Goal: Task Accomplishment & Management: Manage account settings

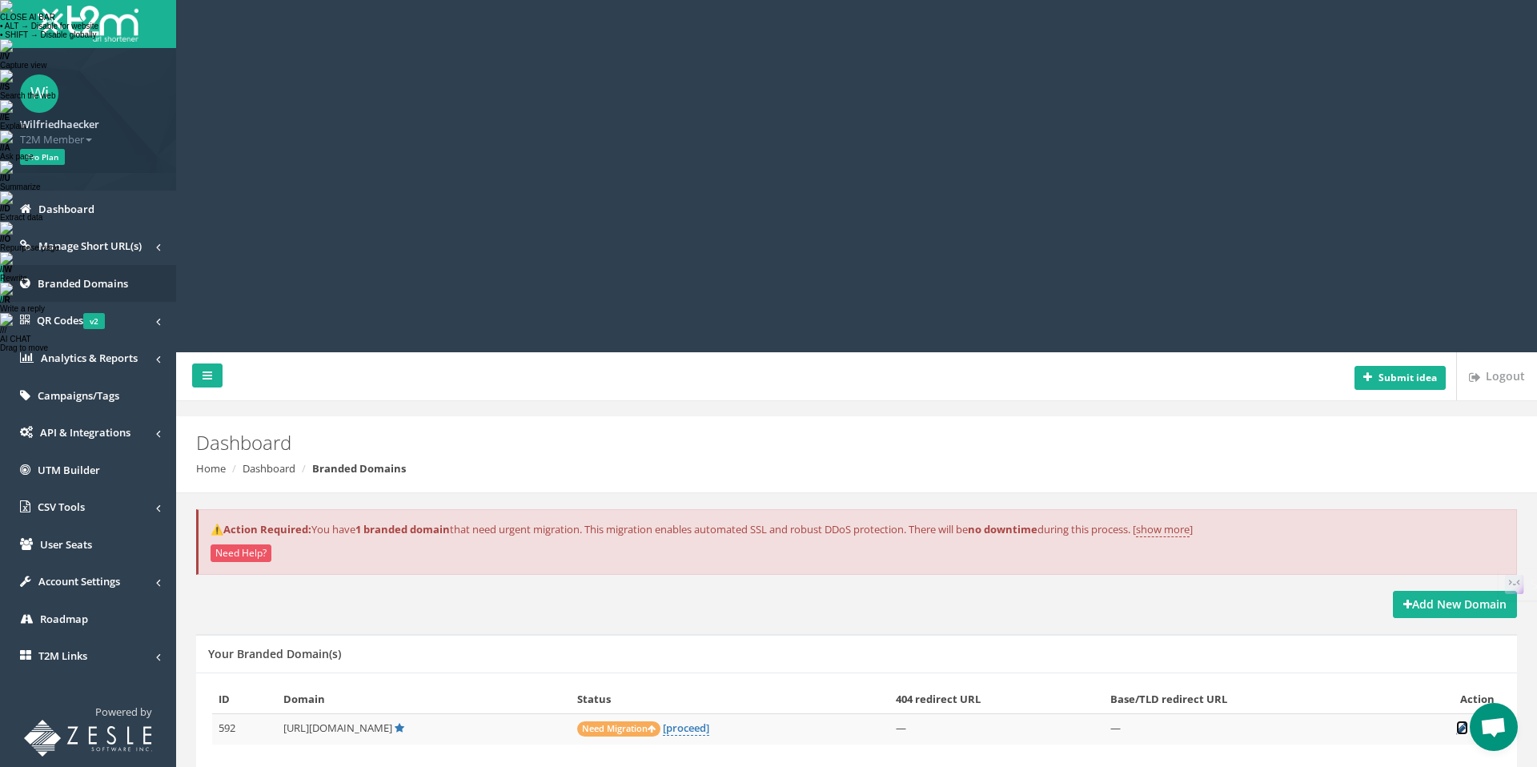
click at [1461, 723] on icon at bounding box center [1462, 728] width 12 height 10
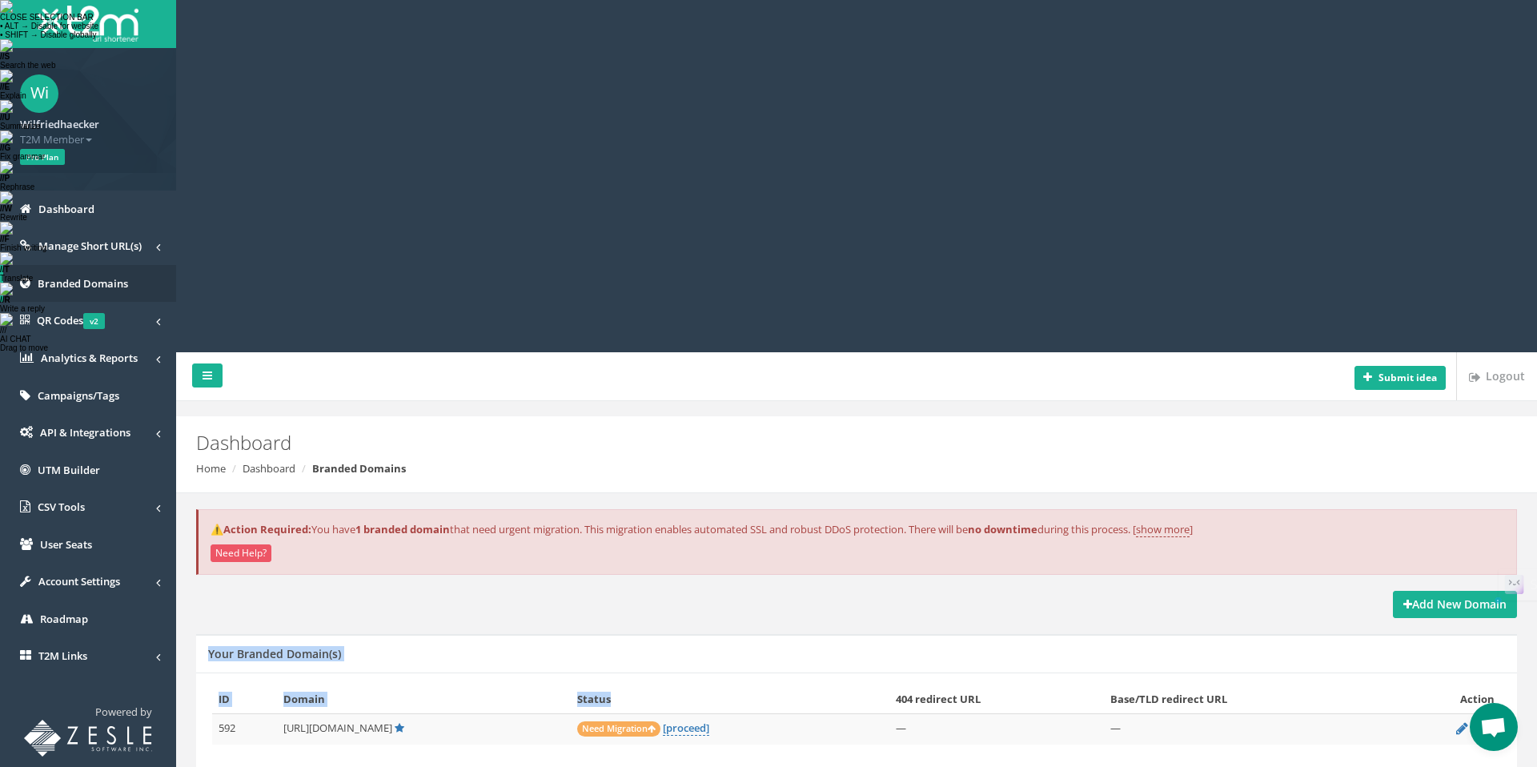
drag, startPoint x: 747, startPoint y: 314, endPoint x: 724, endPoint y: 358, distance: 49.4
click at [724, 591] on div "Add New Domain Your Branded Domain(s) ID Domain Status 404 redirect URL Base/TL…" at bounding box center [856, 694] width 1345 height 206
drag, startPoint x: 772, startPoint y: 359, endPoint x: 748, endPoint y: 336, distance: 32.3
click at [771, 685] on th "Status" at bounding box center [730, 699] width 319 height 28
click at [709, 720] on link "[proceed]" at bounding box center [686, 727] width 46 height 15
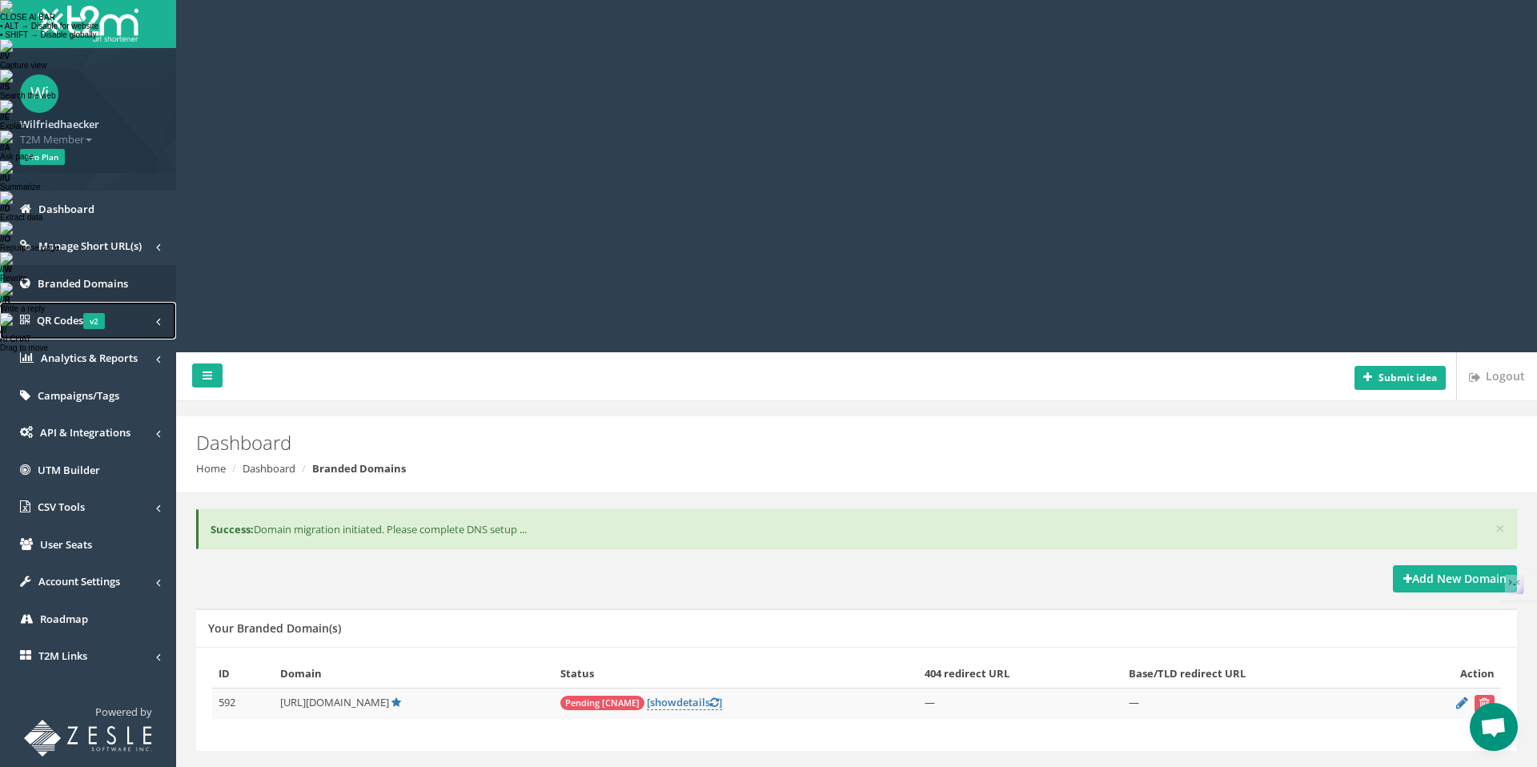
click at [65, 324] on span "QR Codes v2" at bounding box center [71, 320] width 68 height 14
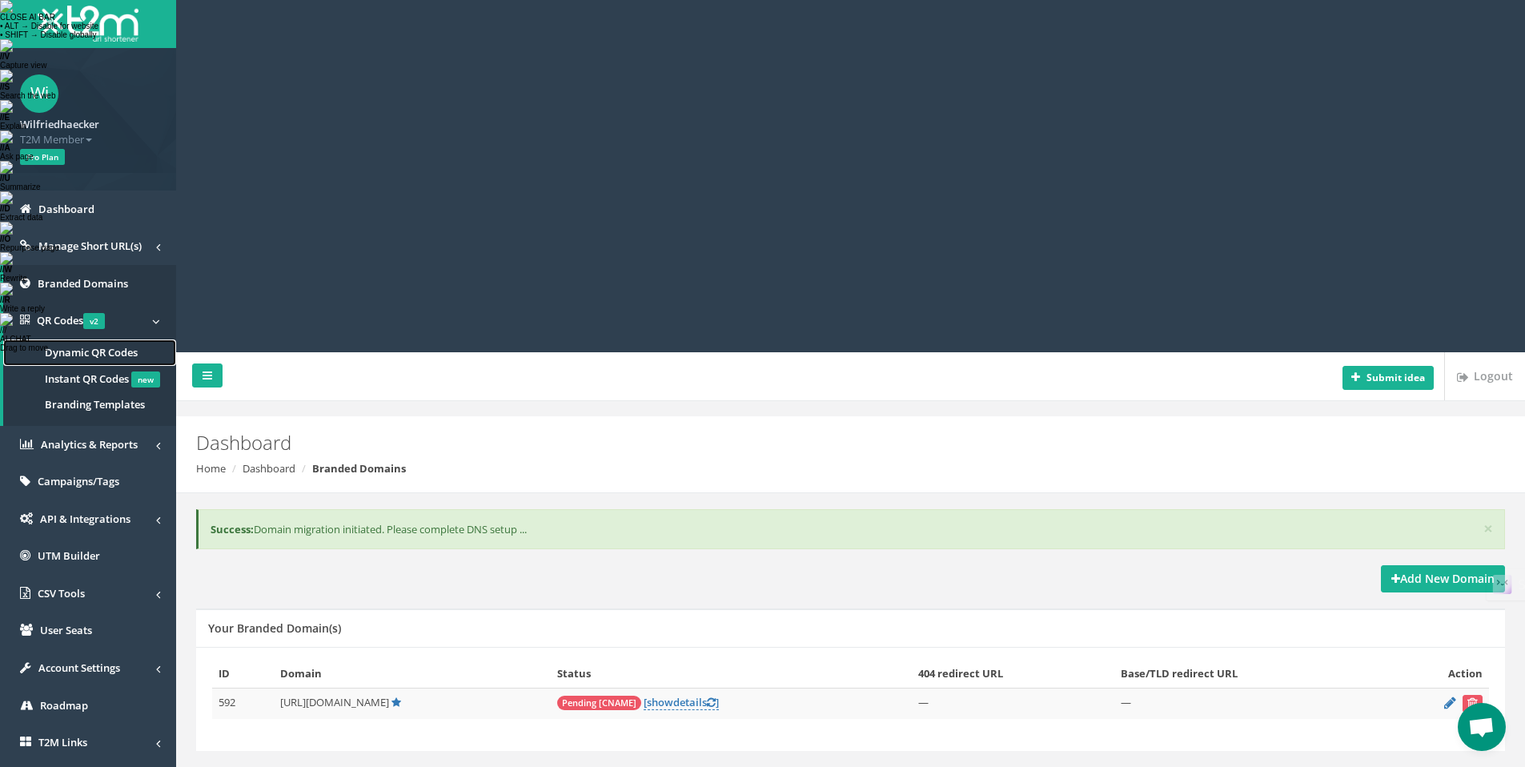
click at [136, 351] on span "Dynamic QR Codes" at bounding box center [91, 352] width 93 height 14
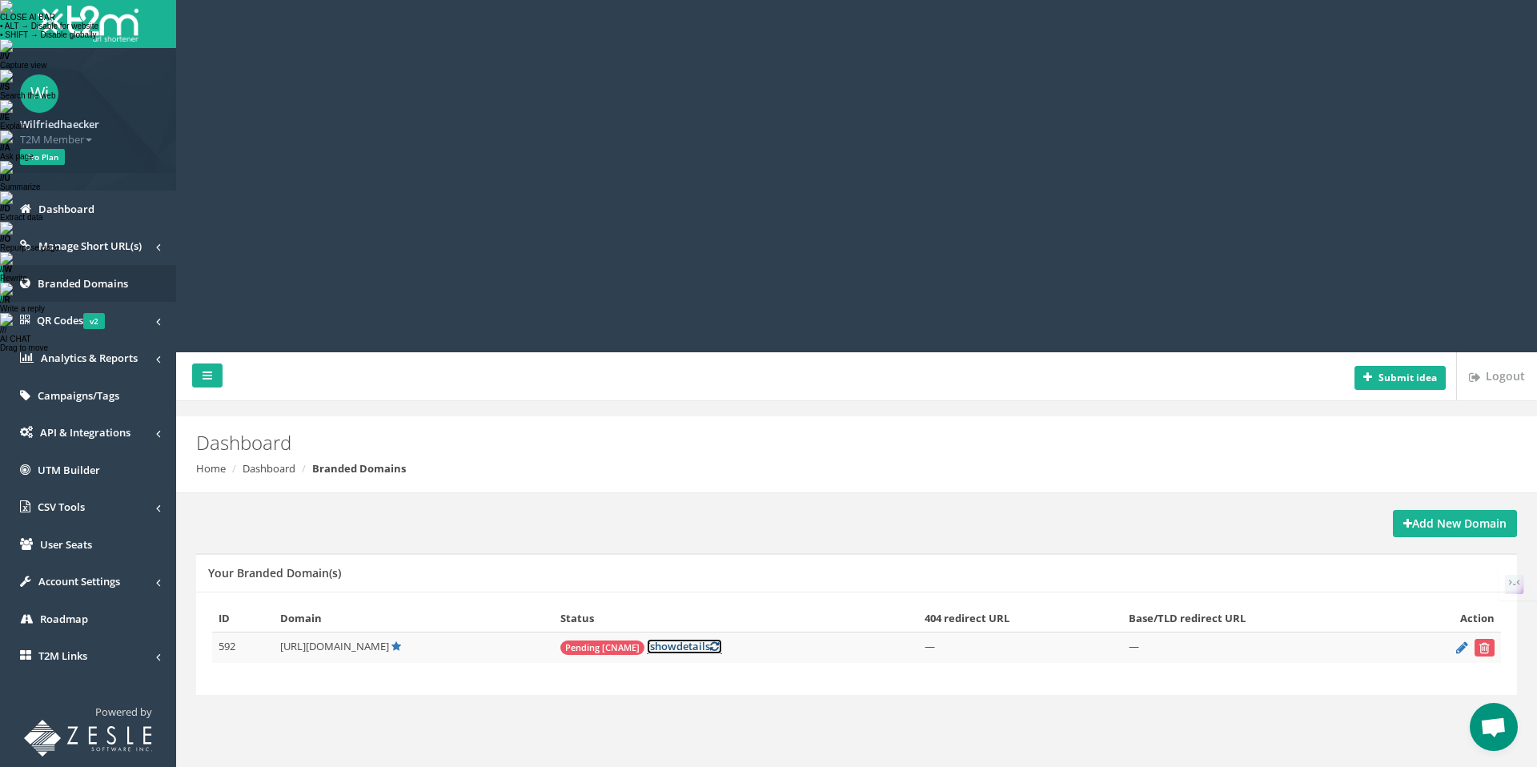
click at [722, 639] on link "[ show details ]" at bounding box center [684, 646] width 75 height 15
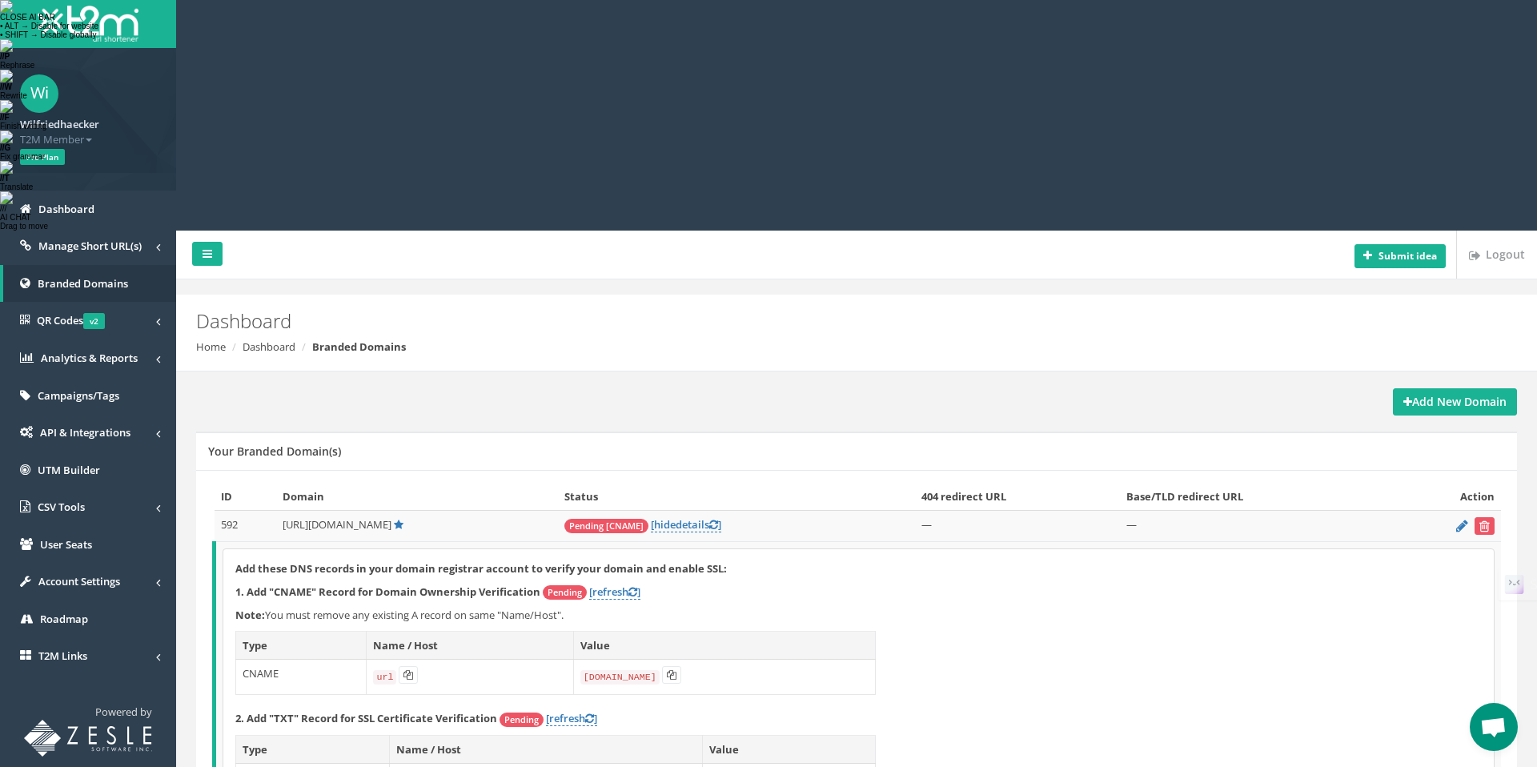
click at [417, 766] on button at bounding box center [412, 779] width 19 height 18
click at [729, 766] on icon at bounding box center [725, 779] width 10 height 10
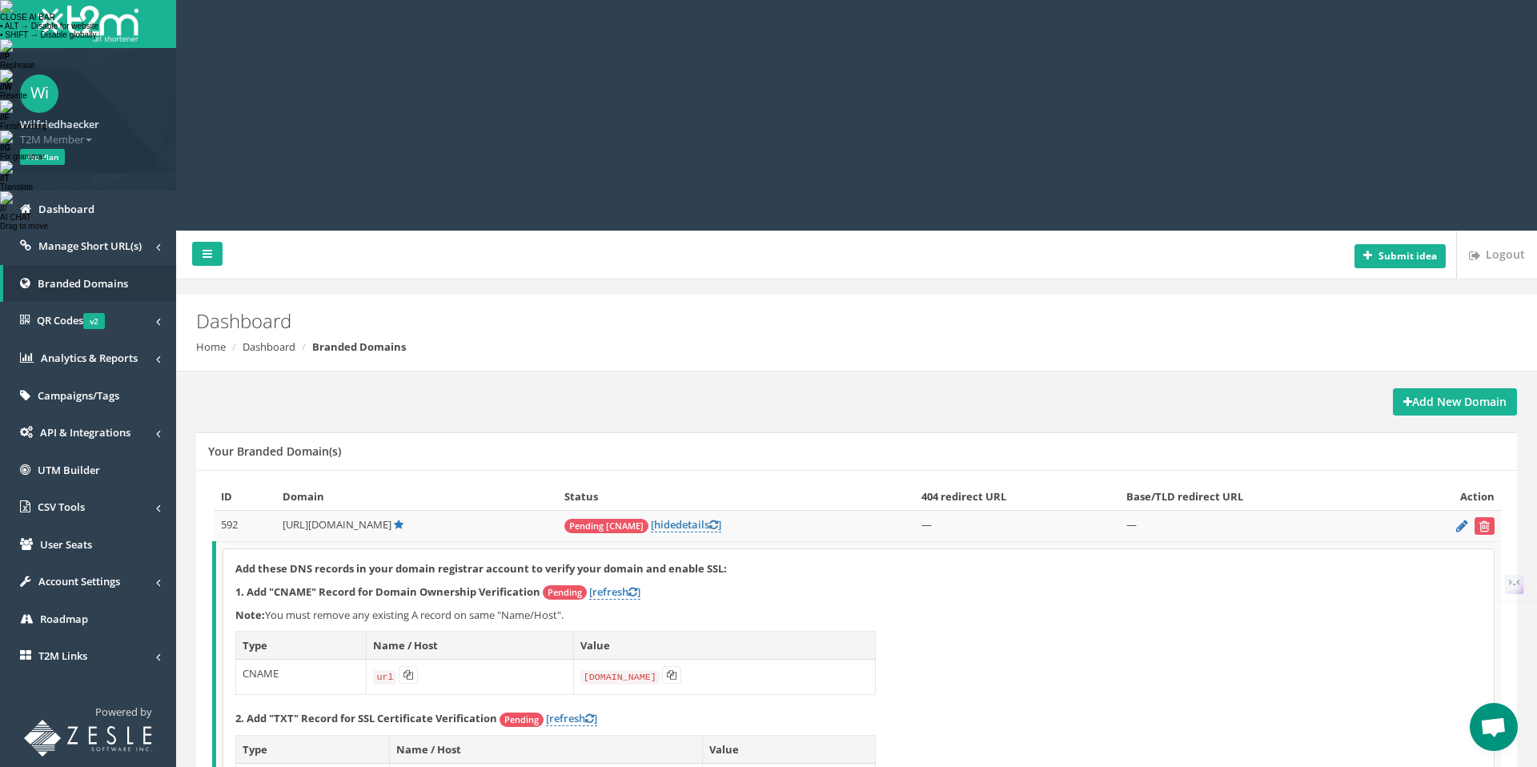
click at [414, 766] on icon at bounding box center [412, 779] width 10 height 10
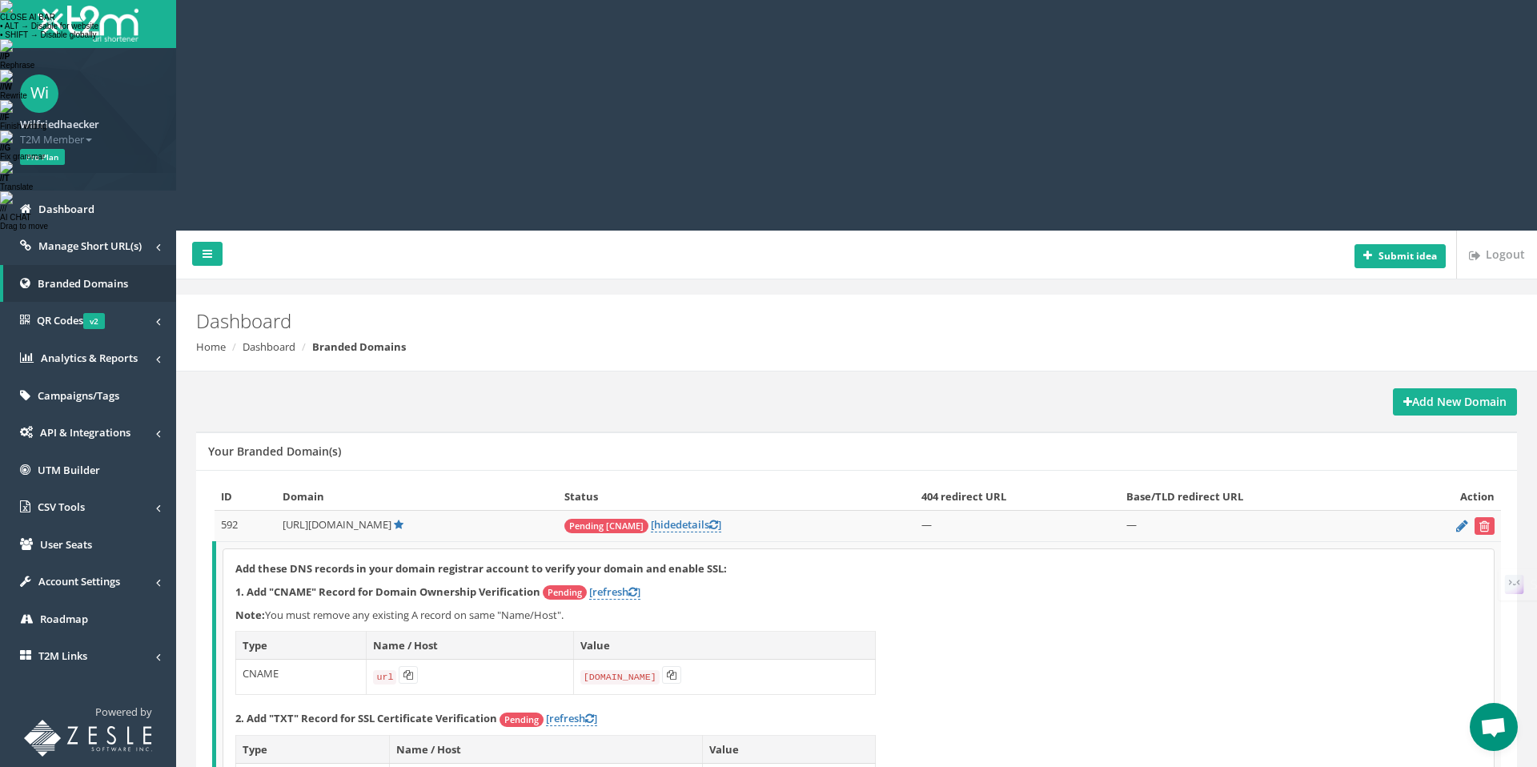
click at [732, 766] on button at bounding box center [725, 779] width 19 height 18
click at [554, 711] on link "[refresh ]" at bounding box center [571, 718] width 51 height 15
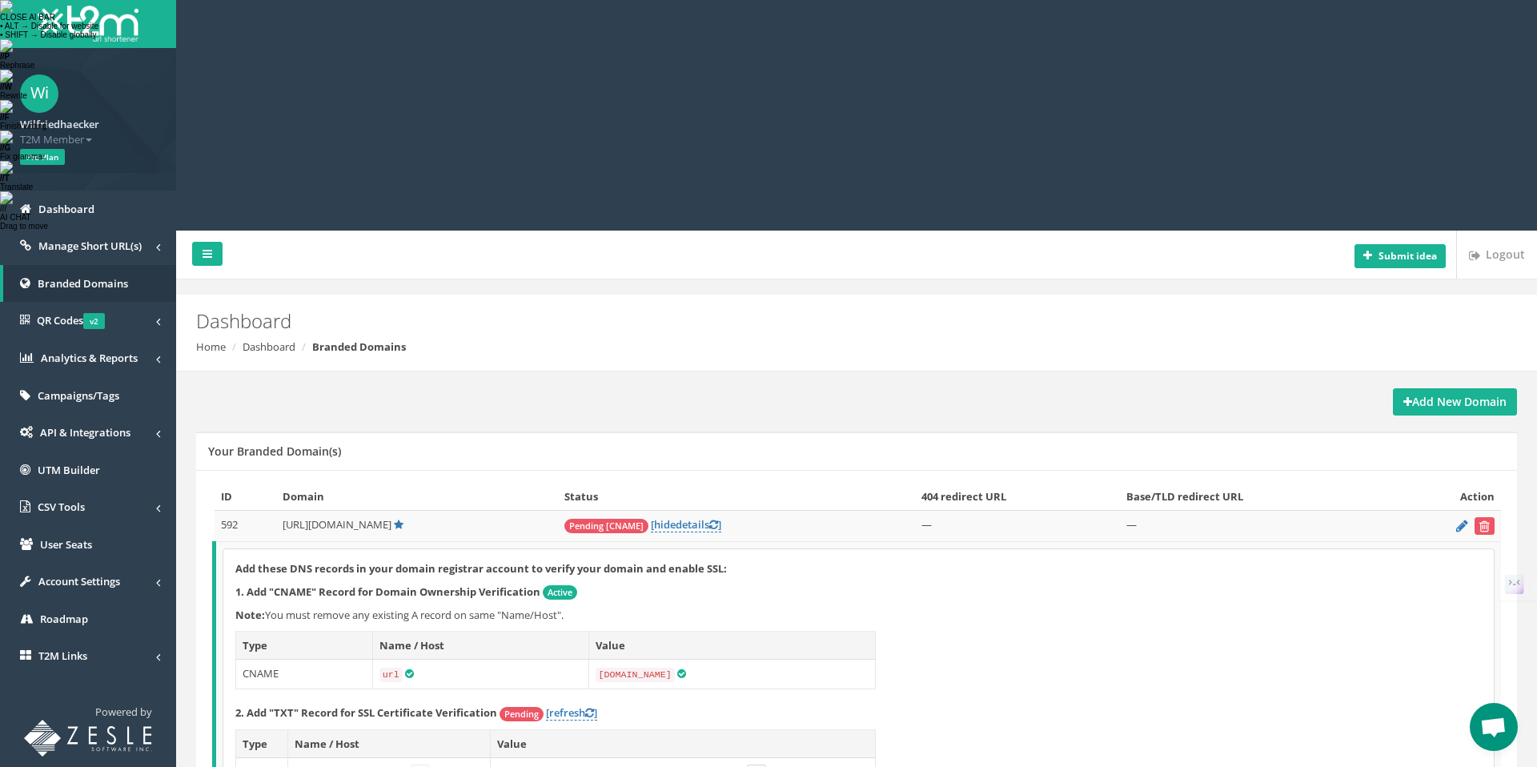
click at [758, 766] on icon at bounding box center [757, 774] width 10 height 10
click at [573, 705] on link "[refresh ]" at bounding box center [571, 712] width 51 height 15
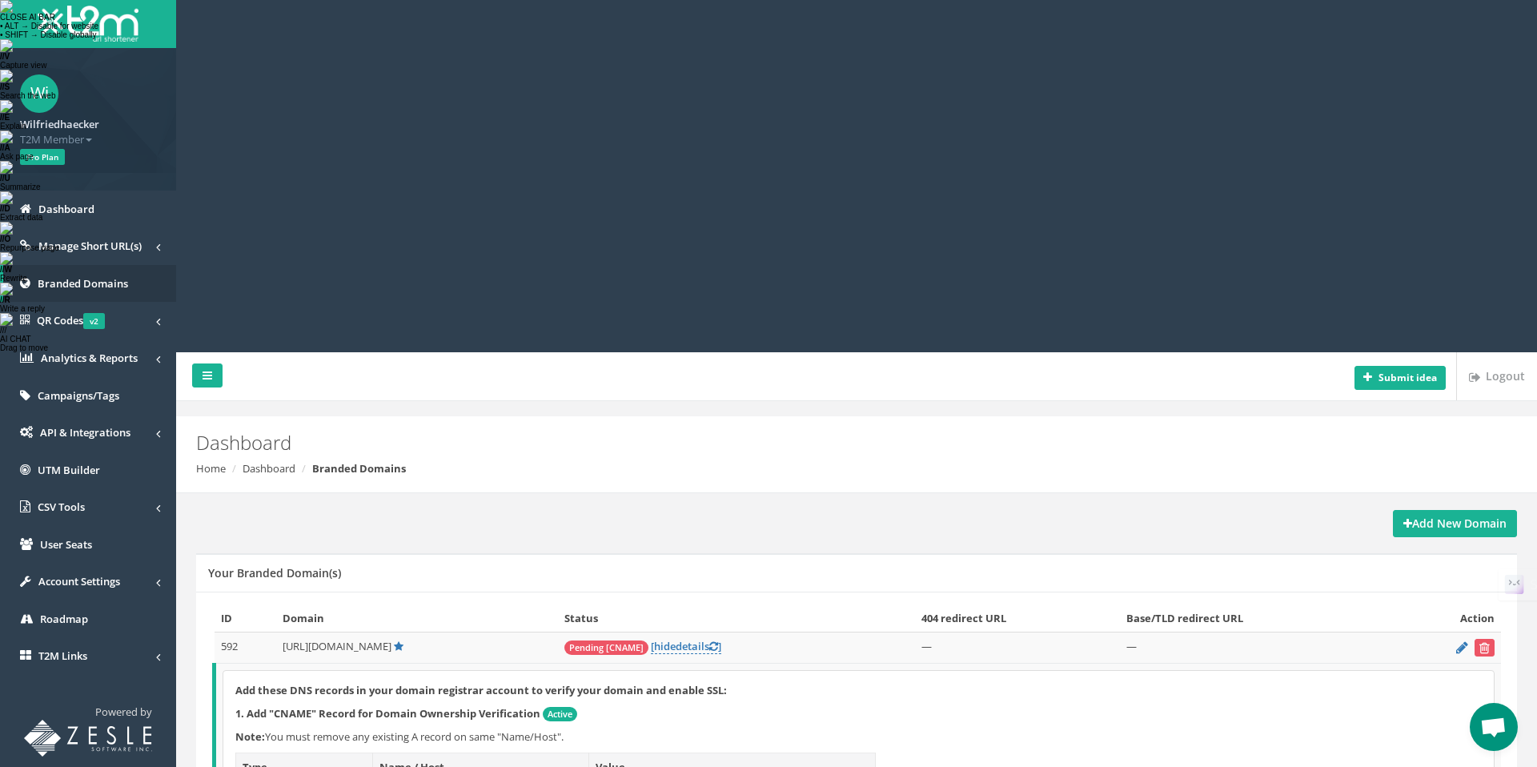
click at [718, 641] on icon at bounding box center [713, 646] width 9 height 10
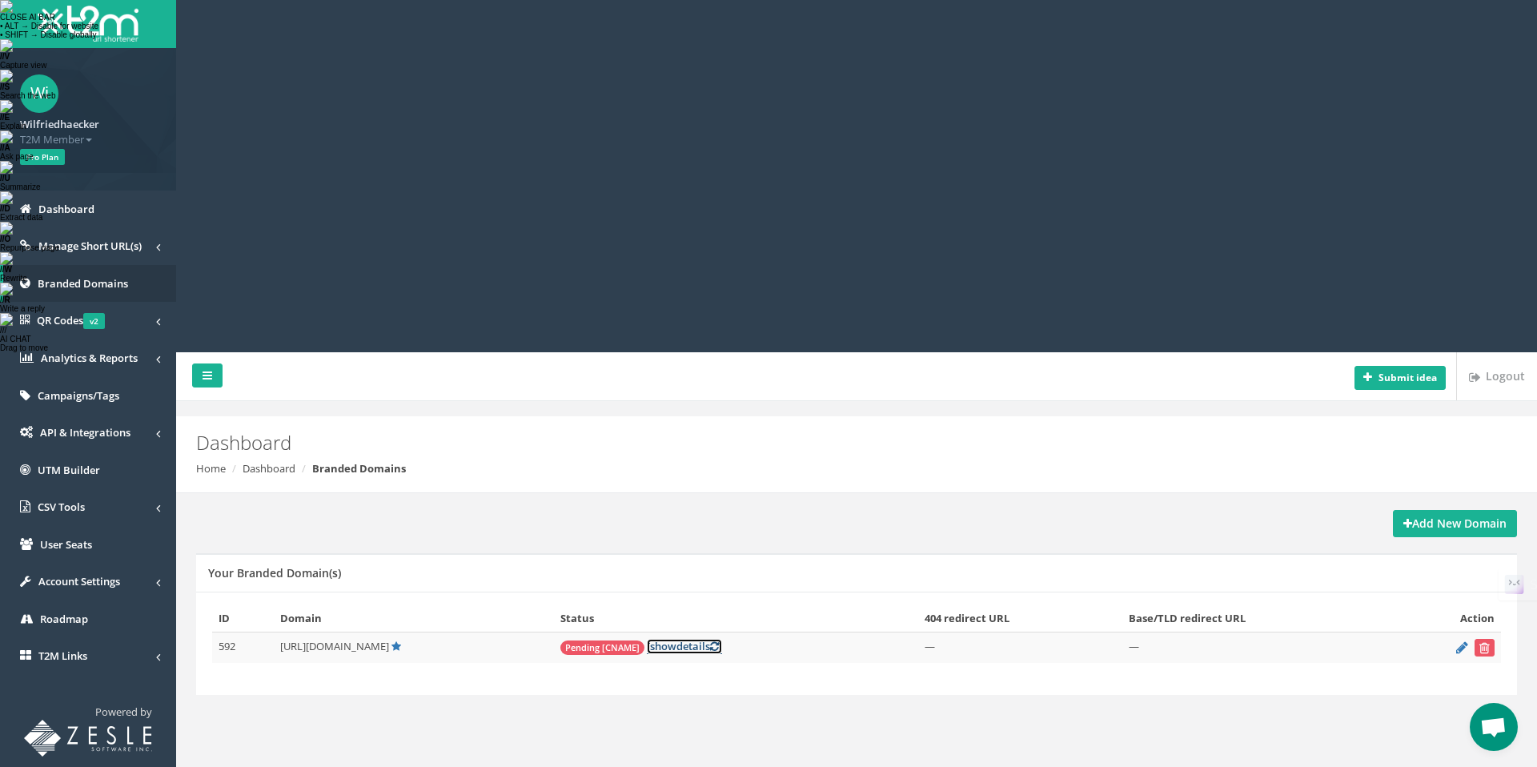
click at [722, 639] on link "[ show details ]" at bounding box center [684, 646] width 75 height 15
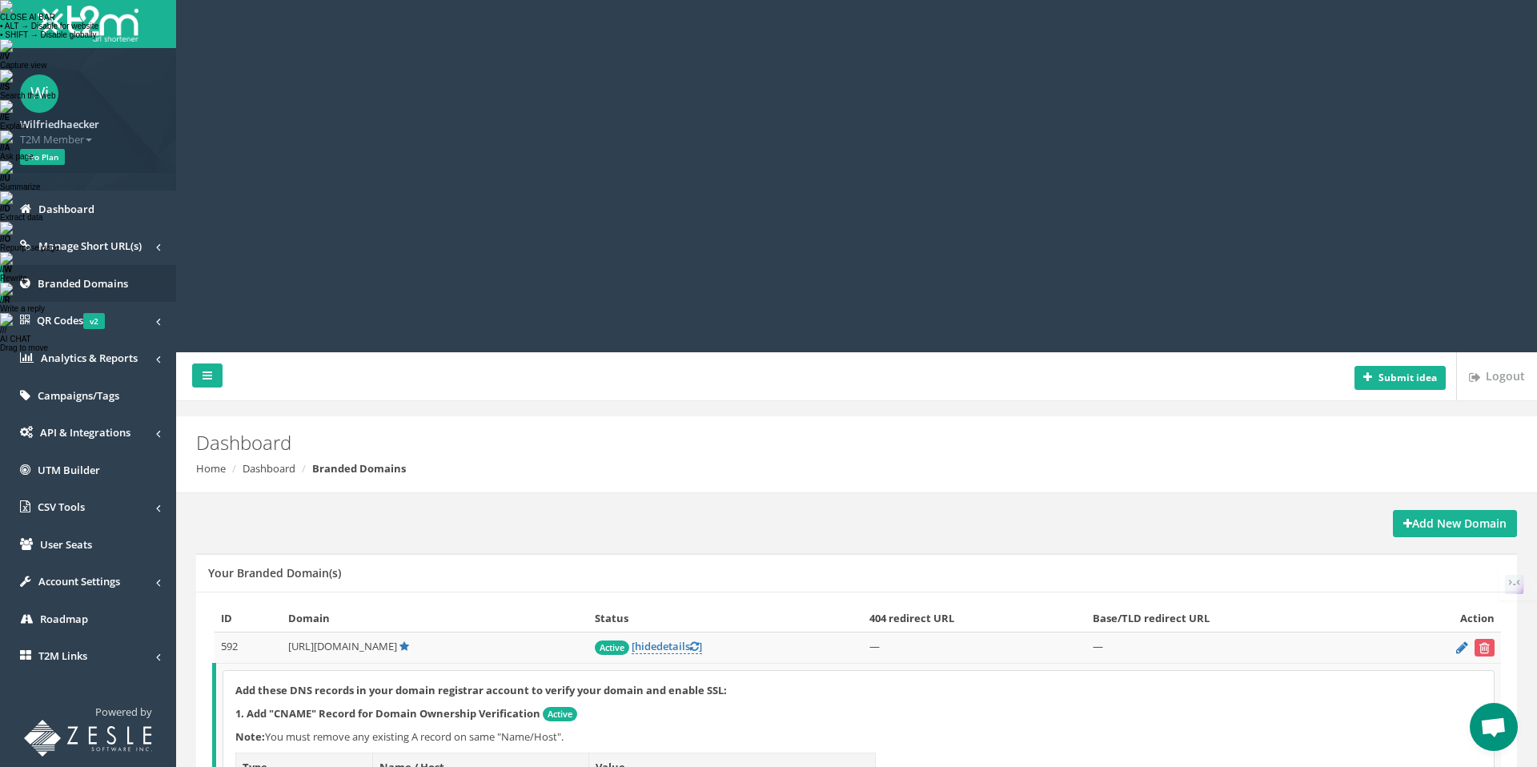
click at [817, 683] on p "Add these DNS records in your domain registrar account to verify your domain an…" at bounding box center [858, 690] width 1246 height 15
click at [116, 319] on link "QR Codes v2" at bounding box center [88, 321] width 176 height 38
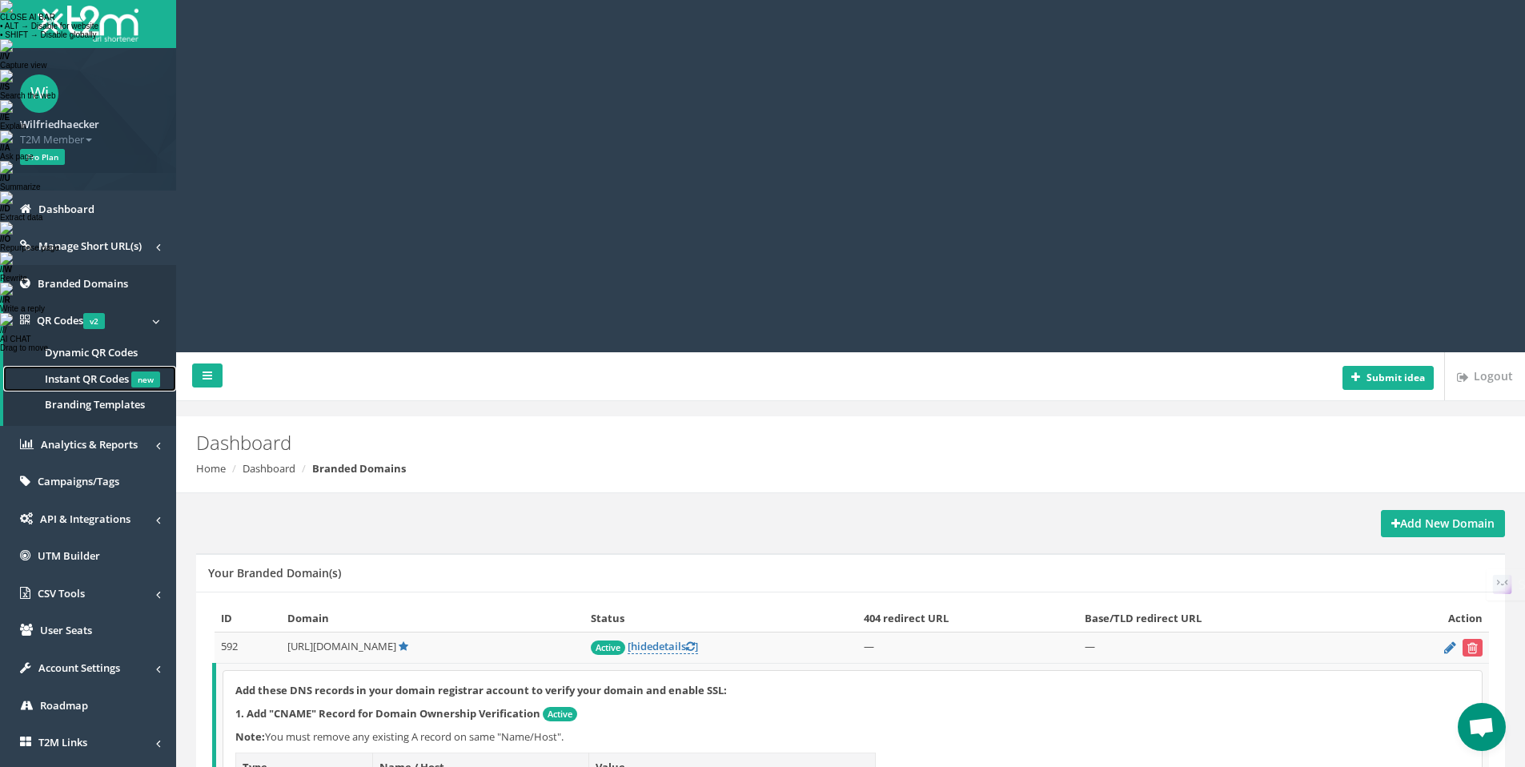
click at [118, 381] on span "Instant QR Codes" at bounding box center [87, 378] width 84 height 14
